Goal: Check status: Check status

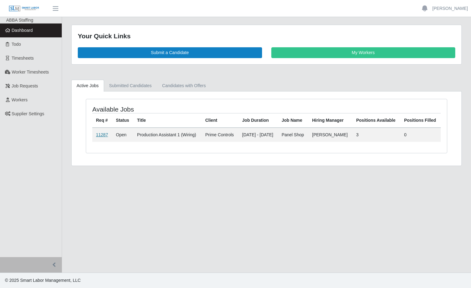
click at [103, 135] on link "11287" at bounding box center [102, 134] width 12 height 5
click at [102, 136] on link "11287" at bounding box center [102, 134] width 12 height 5
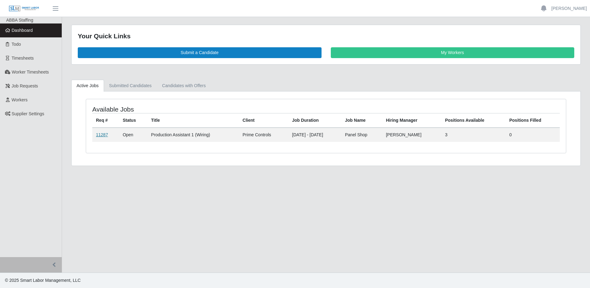
click at [102, 136] on link "11287" at bounding box center [102, 134] width 12 height 5
